Goal: Transaction & Acquisition: Purchase product/service

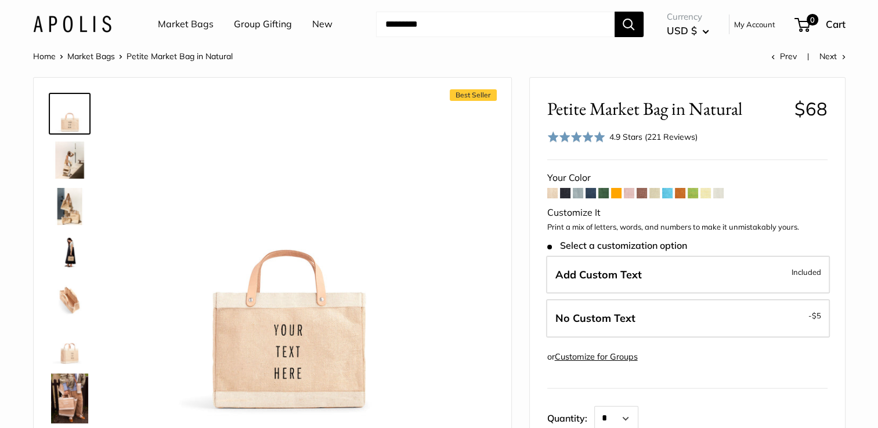
click at [566, 194] on span at bounding box center [565, 193] width 10 height 10
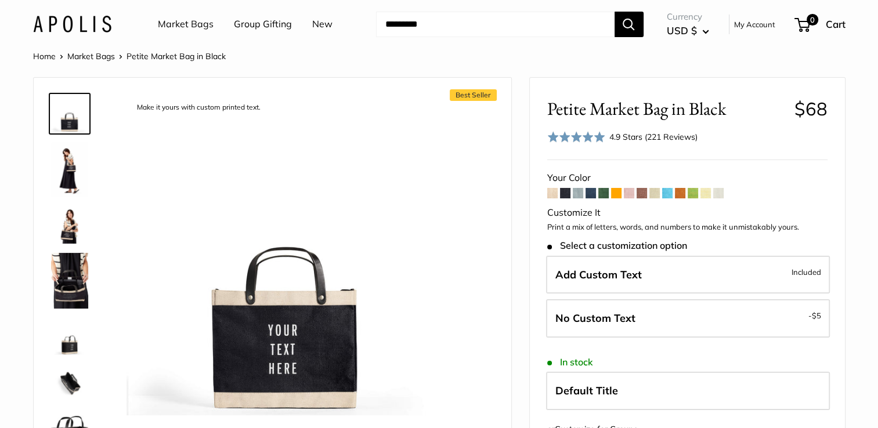
click at [592, 190] on span at bounding box center [590, 193] width 10 height 10
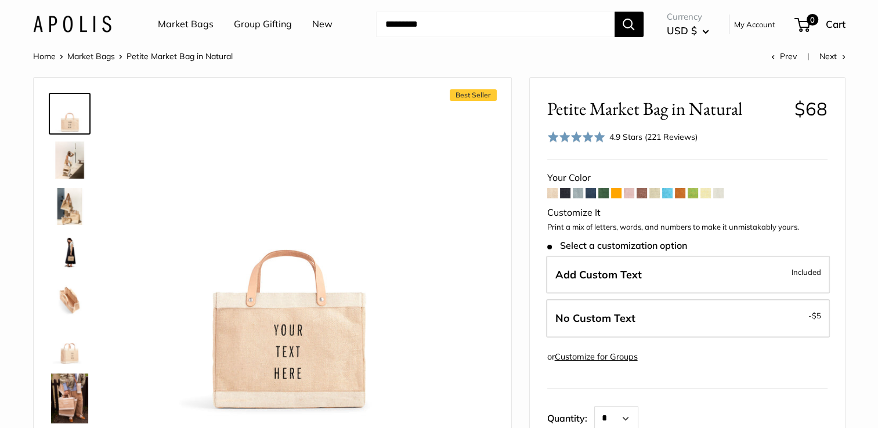
click at [176, 21] on link "Market Bags" at bounding box center [186, 24] width 56 height 17
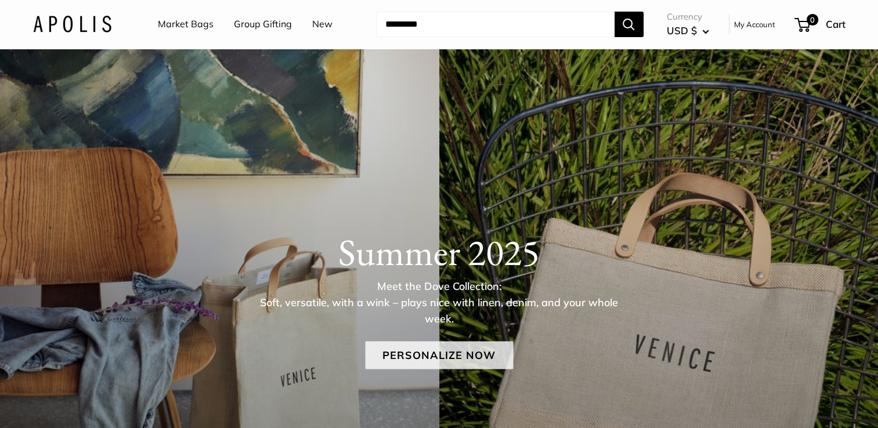
click at [391, 352] on link "Personalize Now" at bounding box center [439, 356] width 148 height 28
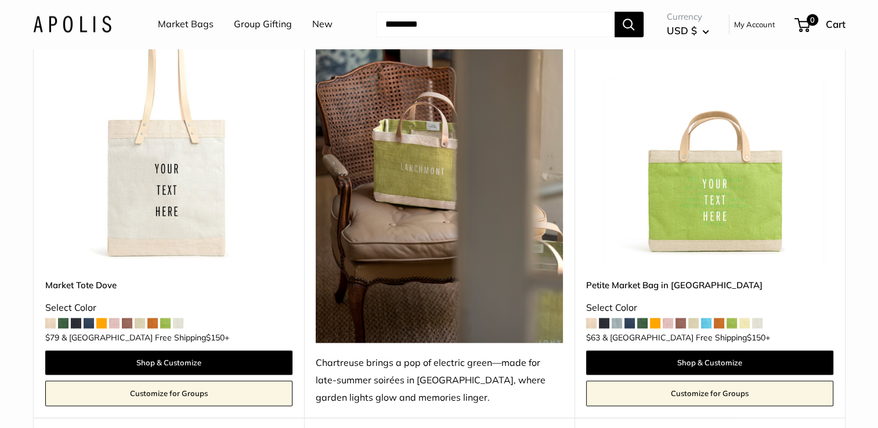
scroll to position [1532, 0]
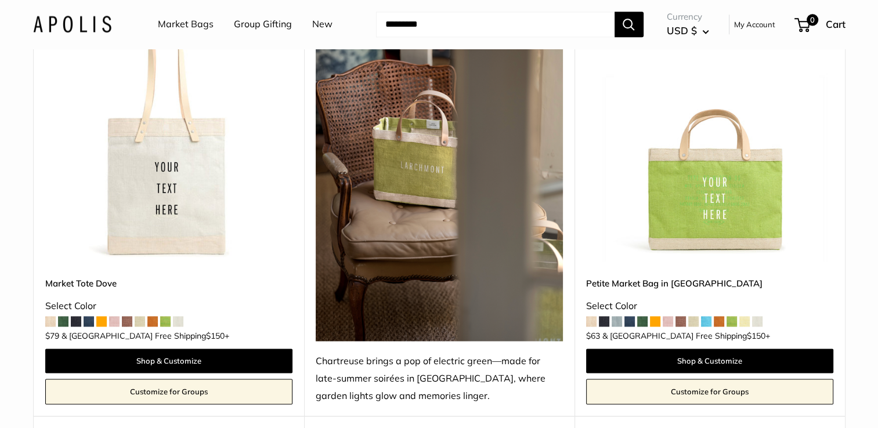
click at [679, 316] on span at bounding box center [680, 321] width 10 height 10
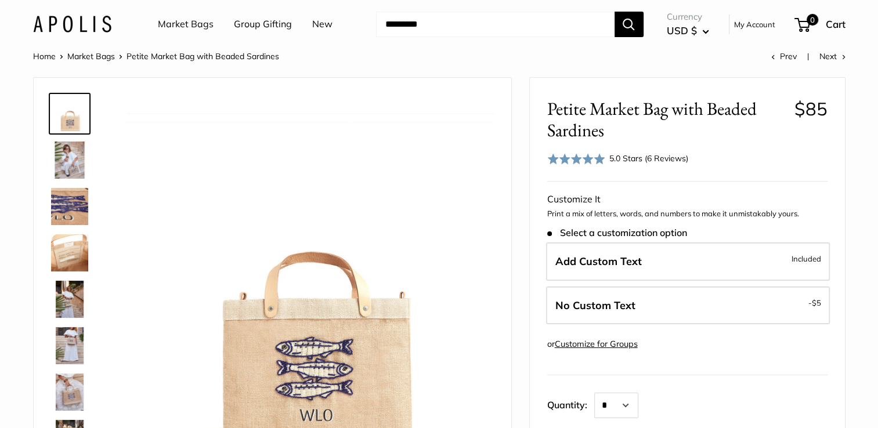
click at [475, 20] on input "Search..." at bounding box center [495, 25] width 238 height 26
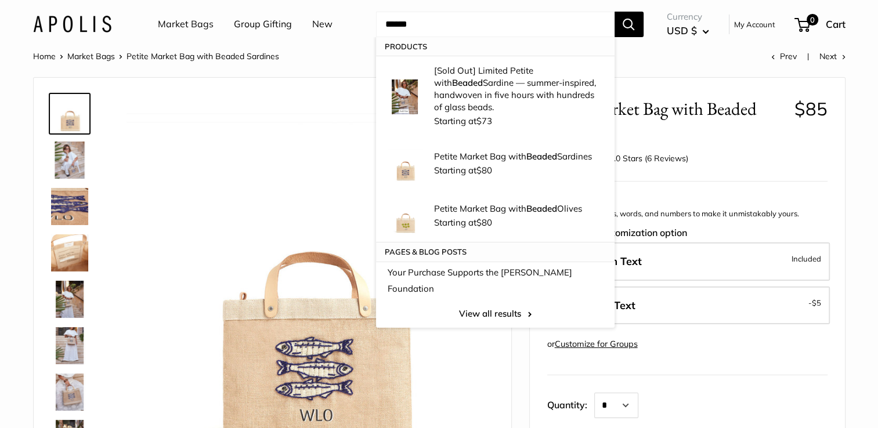
type input "******"
click at [614, 12] on button "Search" at bounding box center [628, 25] width 29 height 26
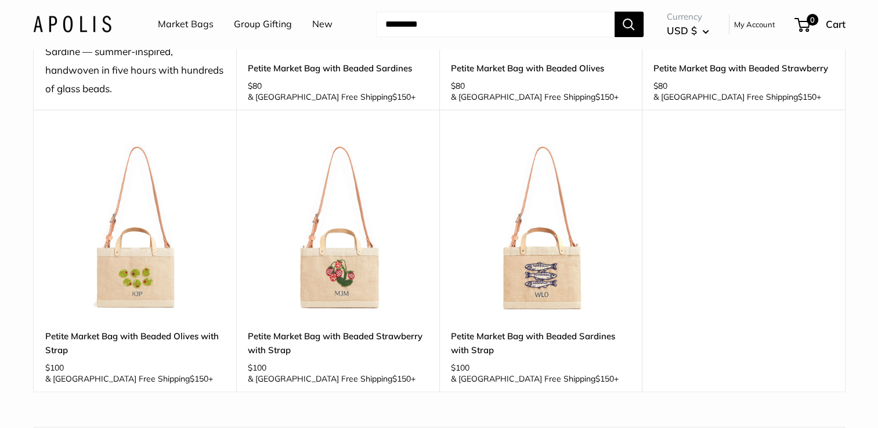
scroll to position [534, 0]
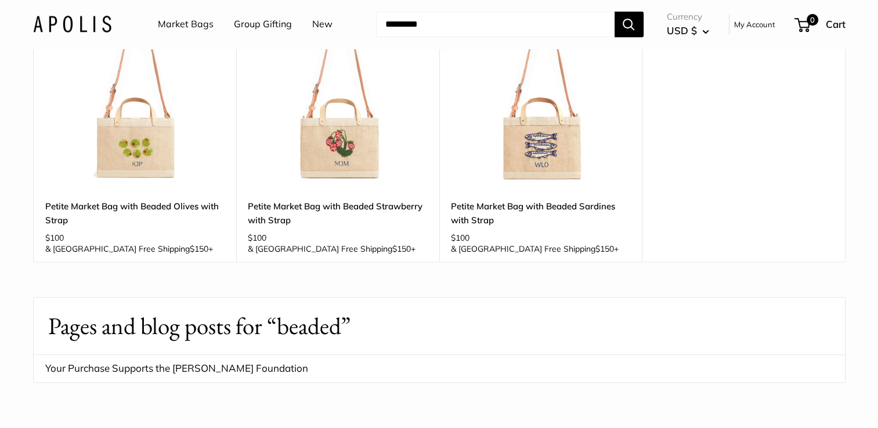
click at [877, 5] on header "Market Bags Group Gifting New Need help? Text Us: 20919 [EMAIL_ADDRESS][DOMAIN_…" at bounding box center [439, 24] width 878 height 49
click at [529, 23] on input "Search..." at bounding box center [495, 25] width 238 height 26
click at [464, 208] on link "Petite Market Bag with Beaded Sardines with Strap" at bounding box center [541, 213] width 180 height 27
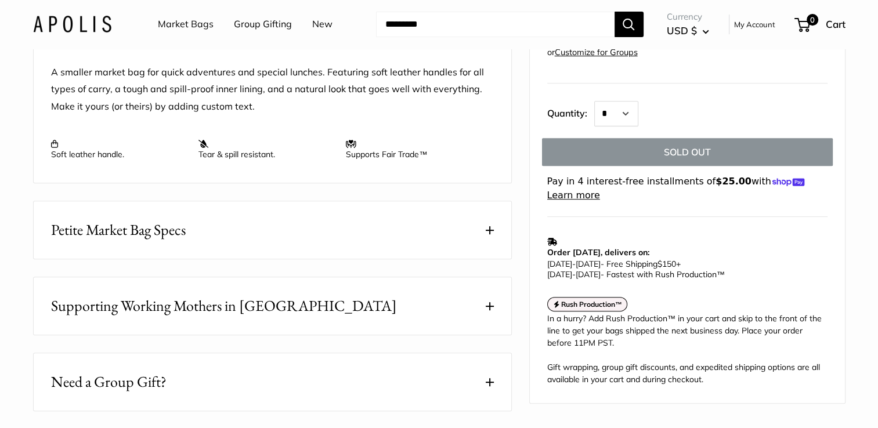
scroll to position [534, 0]
